Goal: Book appointment/travel/reservation

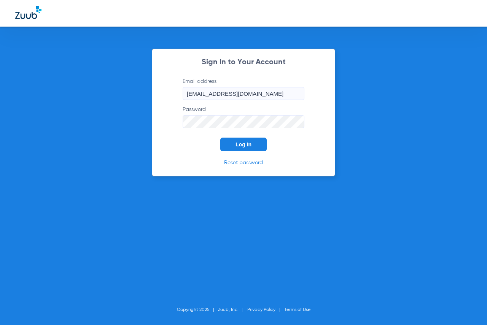
click at [260, 139] on button "Log In" at bounding box center [243, 145] width 46 height 14
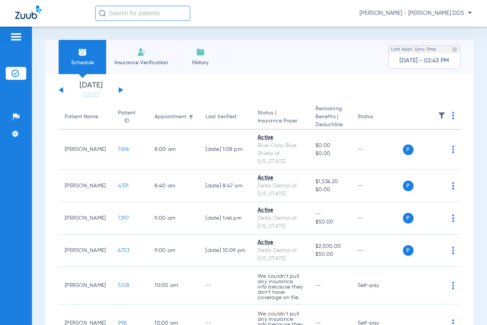
click at [140, 67] on li "Insurance Verification" at bounding box center [141, 57] width 70 height 34
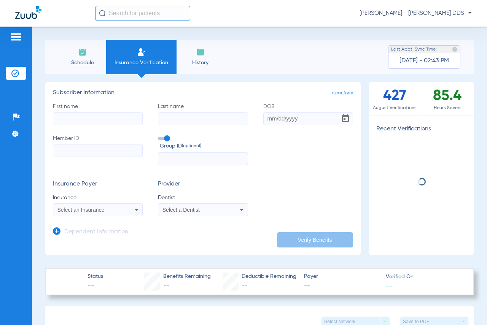
click at [90, 60] on span "Schedule" at bounding box center [82, 63] width 36 height 8
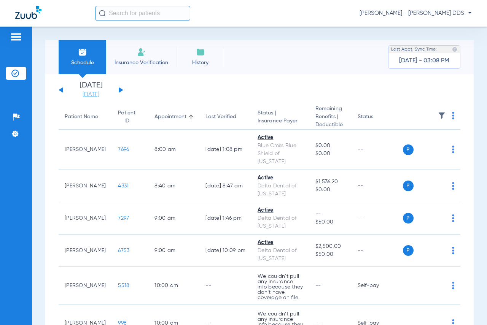
click at [84, 95] on link "[DATE]" at bounding box center [91, 95] width 46 height 8
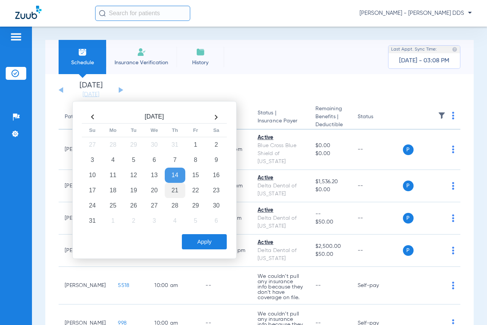
click at [172, 190] on td "21" at bounding box center [175, 190] width 21 height 15
click at [192, 234] on button "Apply" at bounding box center [204, 241] width 45 height 15
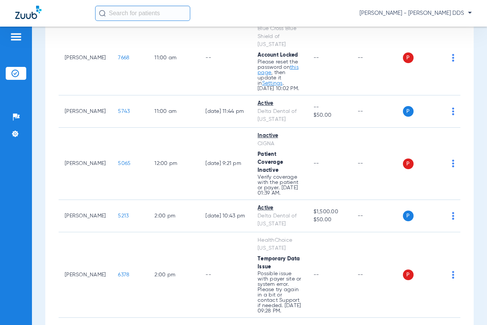
scroll to position [494, 0]
